Goal: Check status: Check status

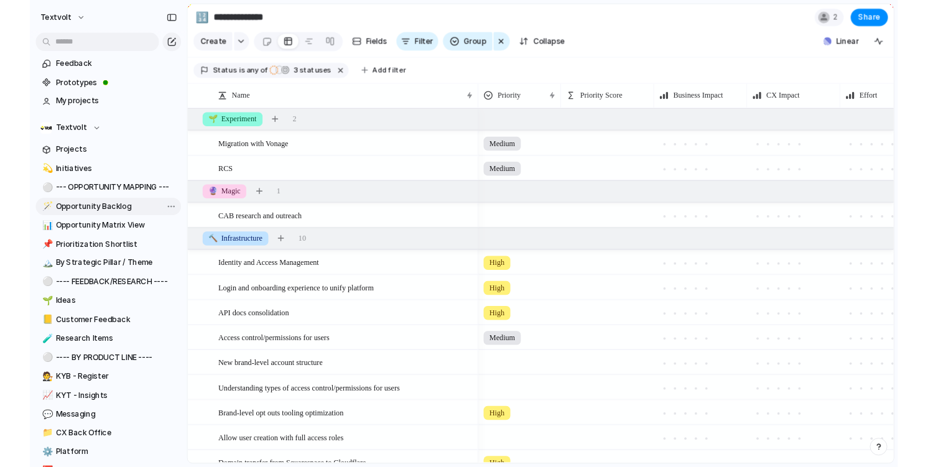
scroll to position [418, 0]
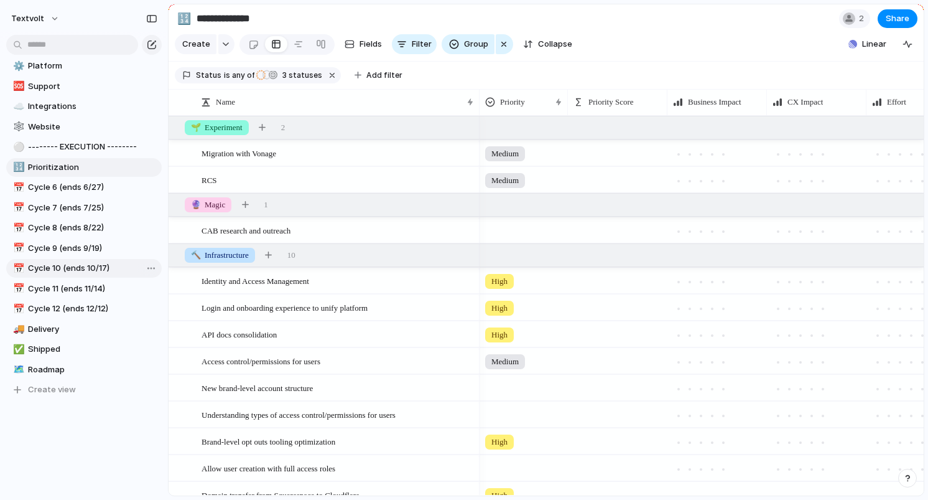
click at [76, 271] on span "Cycle 10 (ends 10/17)" at bounding box center [92, 268] width 129 height 12
type input "**********"
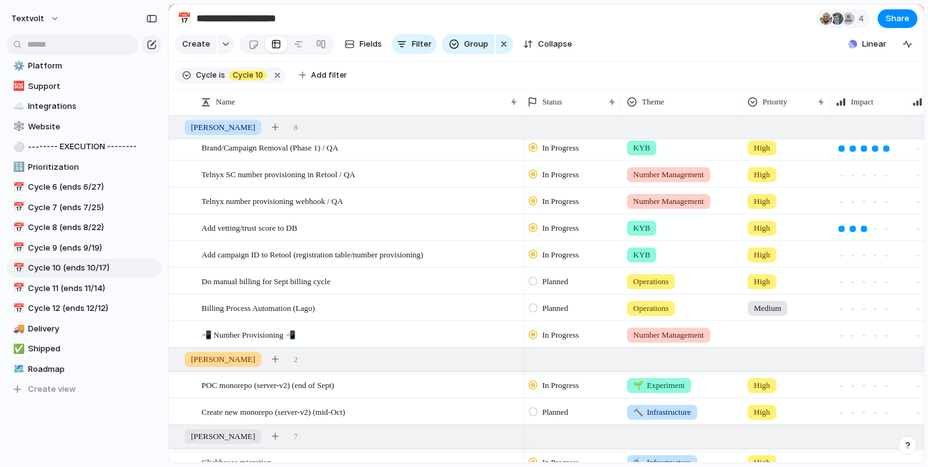
click at [557, 283] on span "Planned" at bounding box center [556, 282] width 26 height 12
click at [577, 398] on span "Completed" at bounding box center [565, 397] width 44 height 12
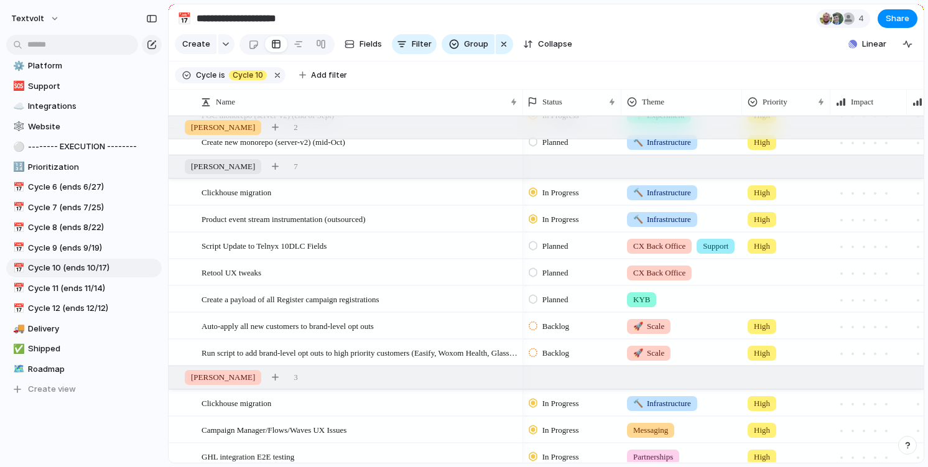
scroll to position [390, 0]
